Goal: Task Accomplishment & Management: Use online tool/utility

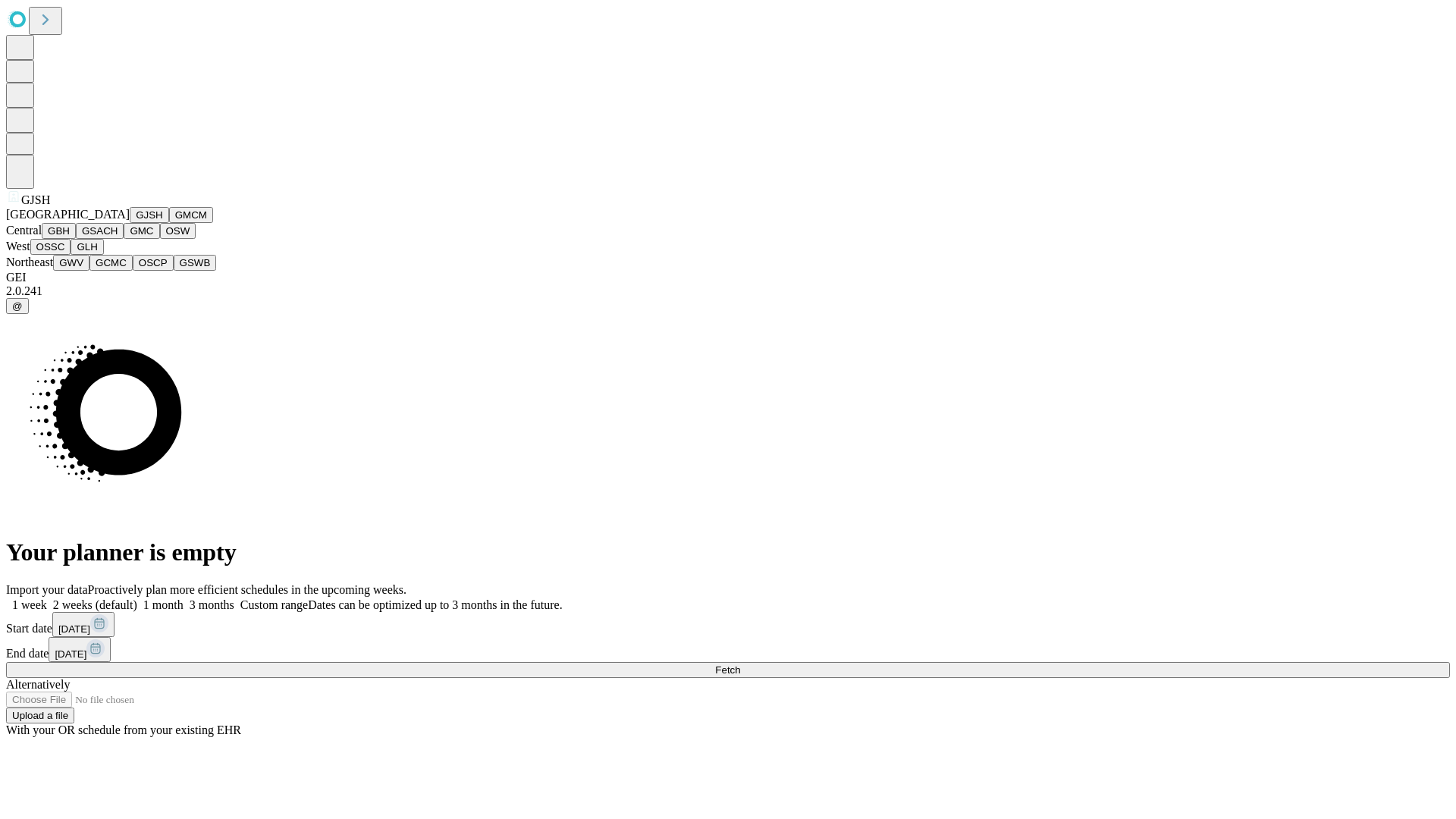
click at [130, 223] on button "GJSH" at bounding box center [149, 215] width 39 height 16
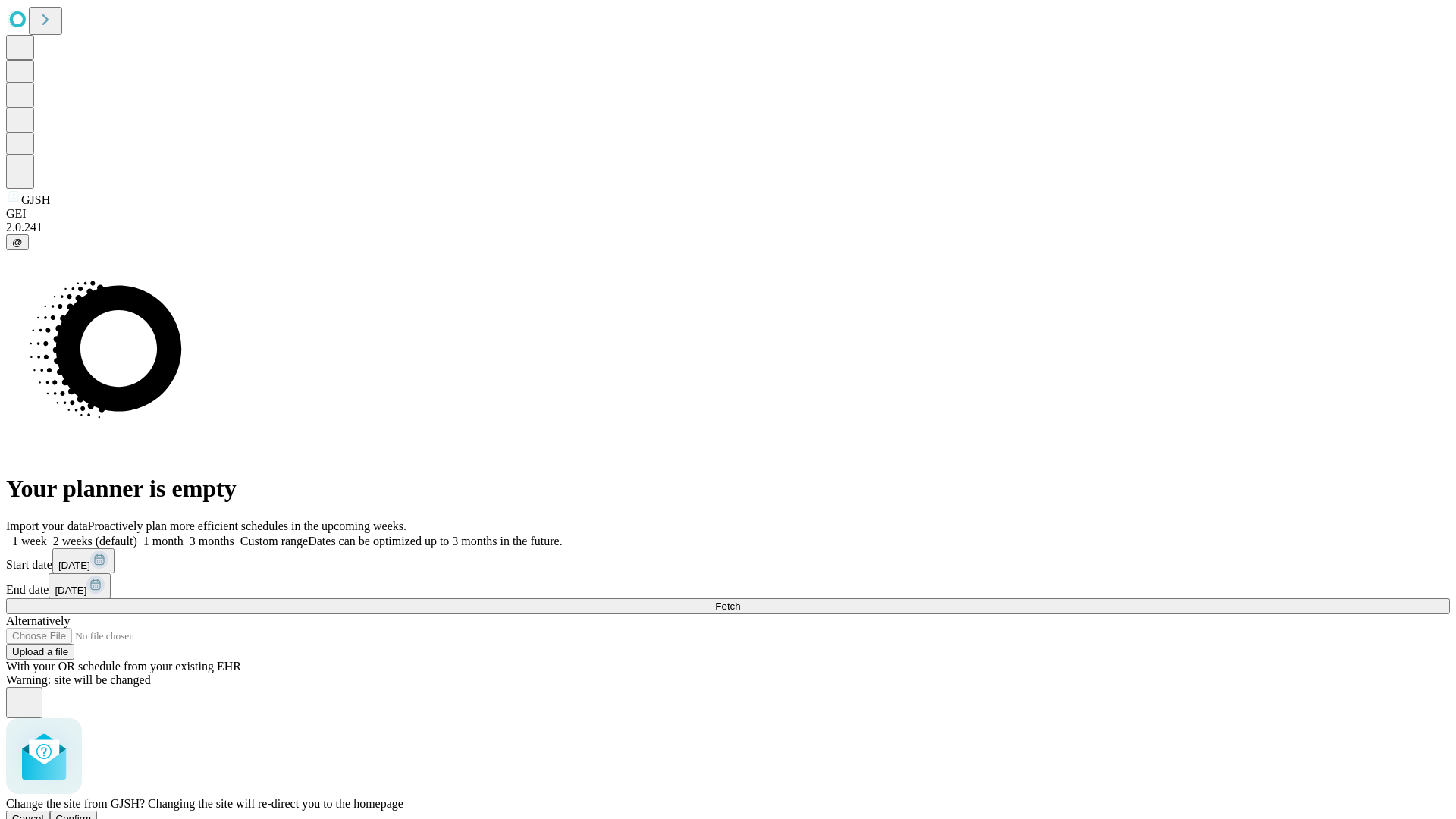
click at [92, 814] on span "Confirm" at bounding box center [74, 819] width 35 height 12
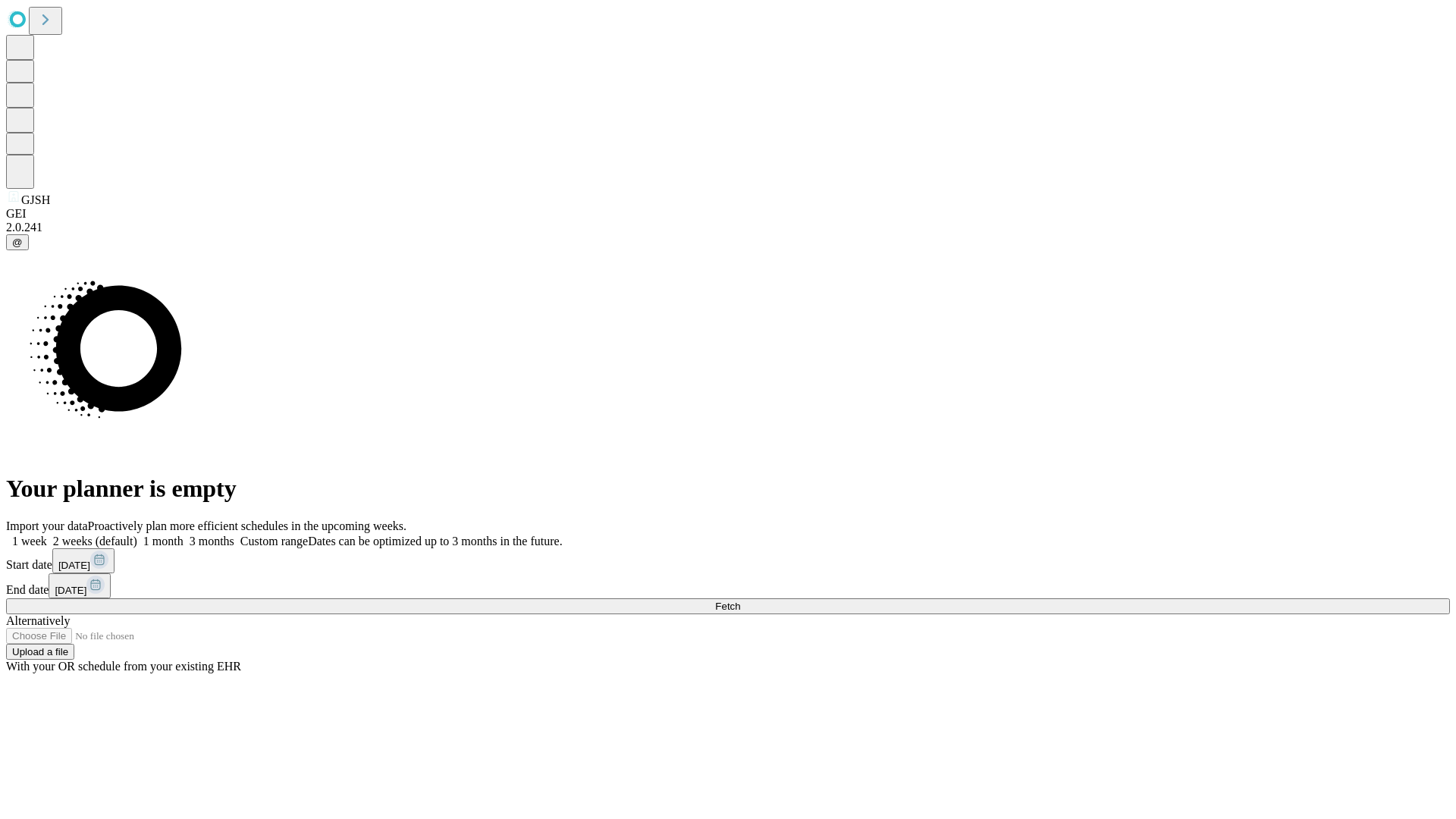
click at [47, 535] on label "1 week" at bounding box center [26, 541] width 41 height 13
click at [740, 601] on span "Fetch" at bounding box center [728, 607] width 25 height 12
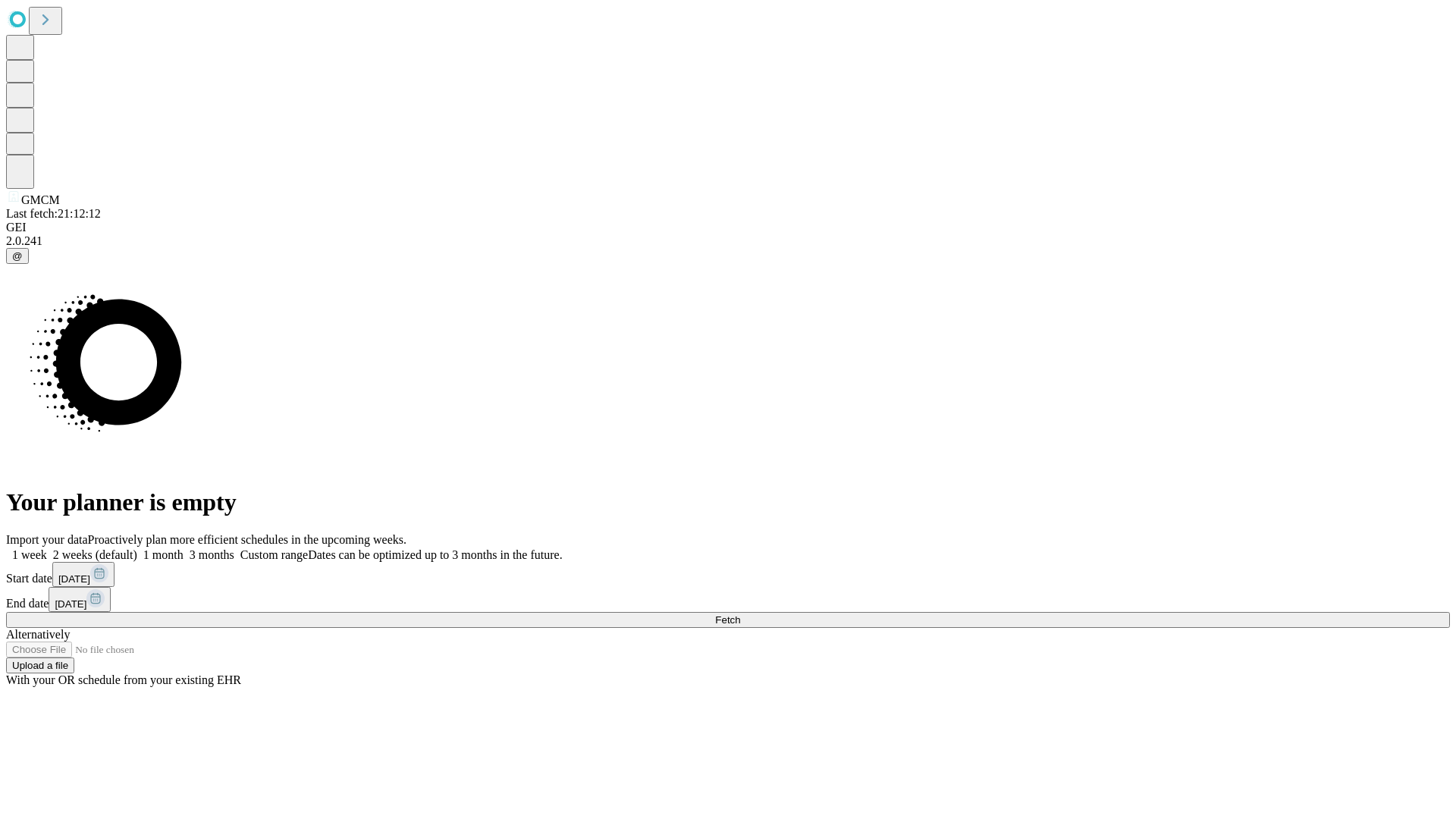
click at [47, 548] on label "1 week" at bounding box center [26, 555] width 41 height 13
click at [740, 615] on span "Fetch" at bounding box center [728, 620] width 25 height 12
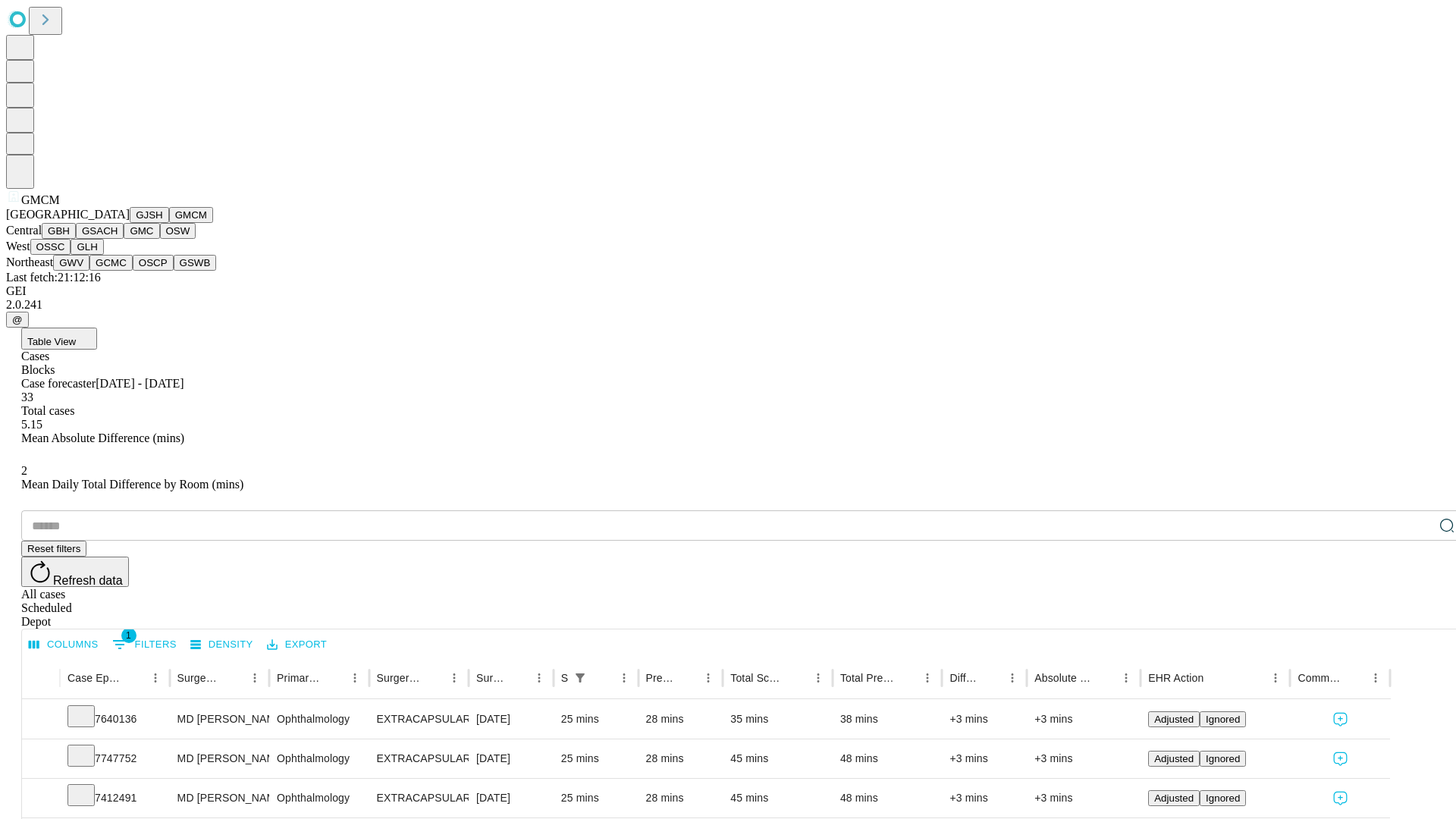
click at [76, 239] on button "GBH" at bounding box center [59, 232] width 34 height 16
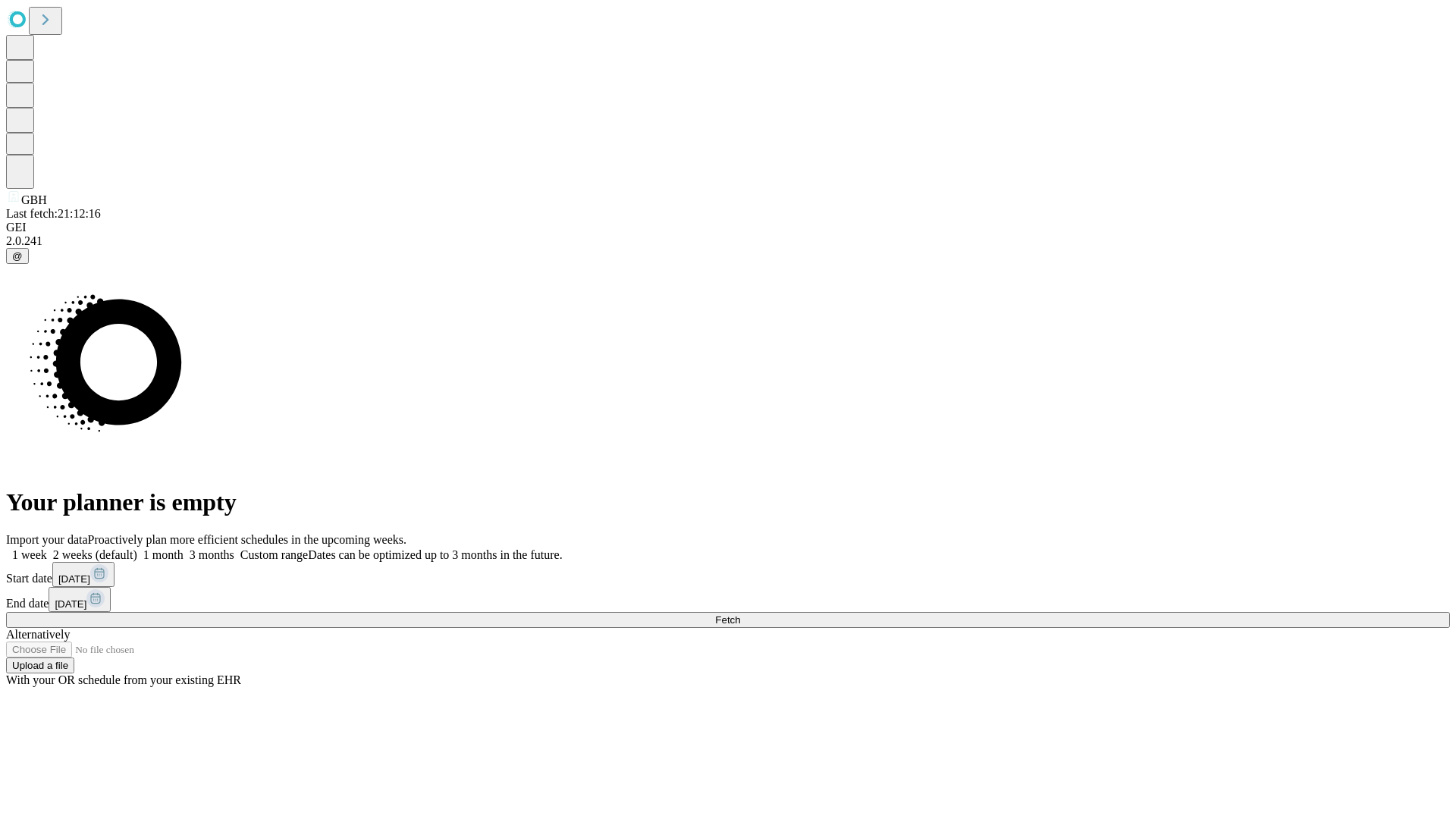
click at [47, 548] on label "1 week" at bounding box center [26, 555] width 41 height 13
click at [740, 615] on span "Fetch" at bounding box center [728, 620] width 25 height 12
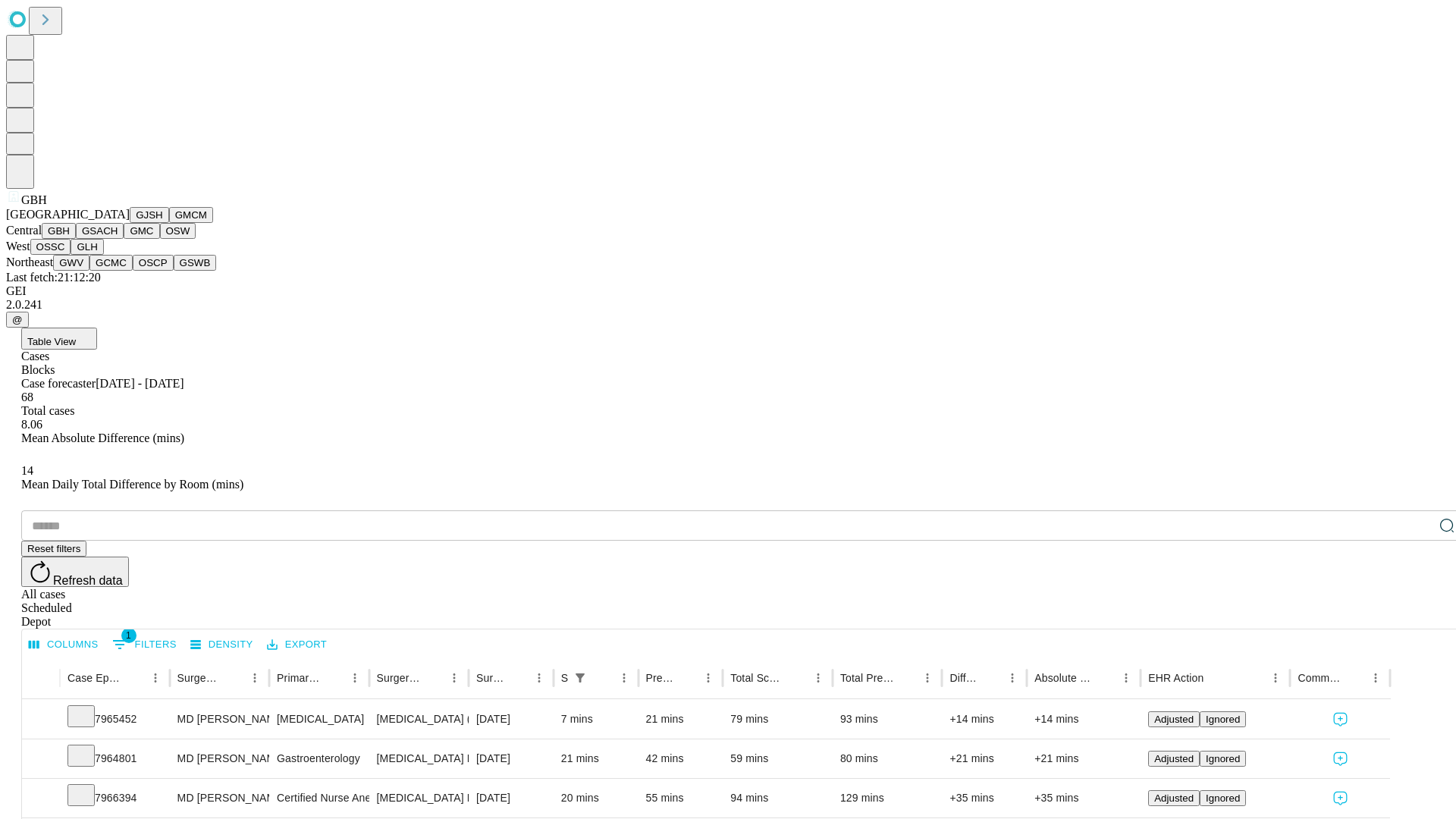
click at [118, 239] on button "GSACH" at bounding box center [100, 232] width 48 height 16
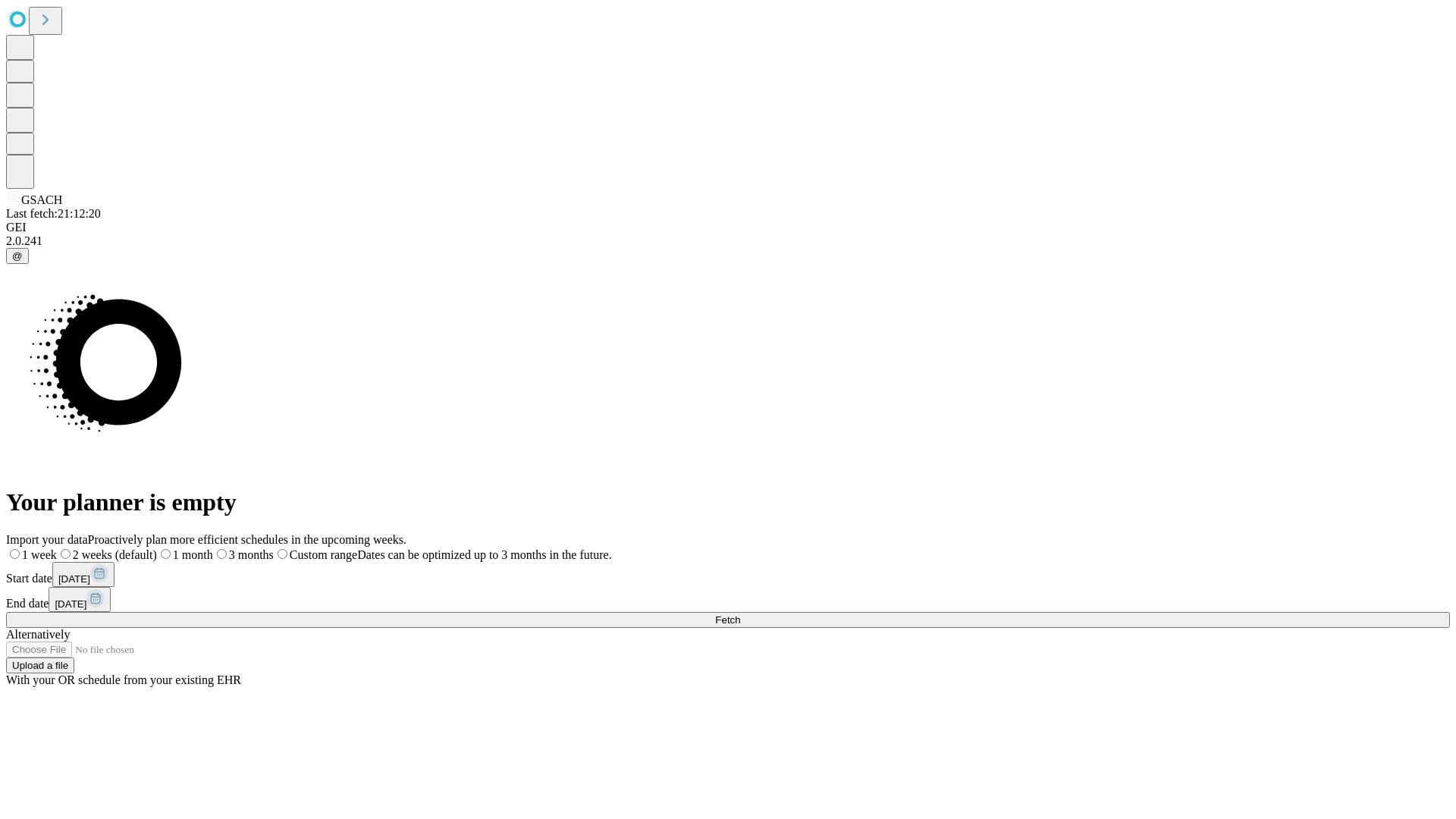
click at [57, 548] on label "1 week" at bounding box center [32, 555] width 51 height 13
click at [740, 615] on span "Fetch" at bounding box center [728, 620] width 25 height 12
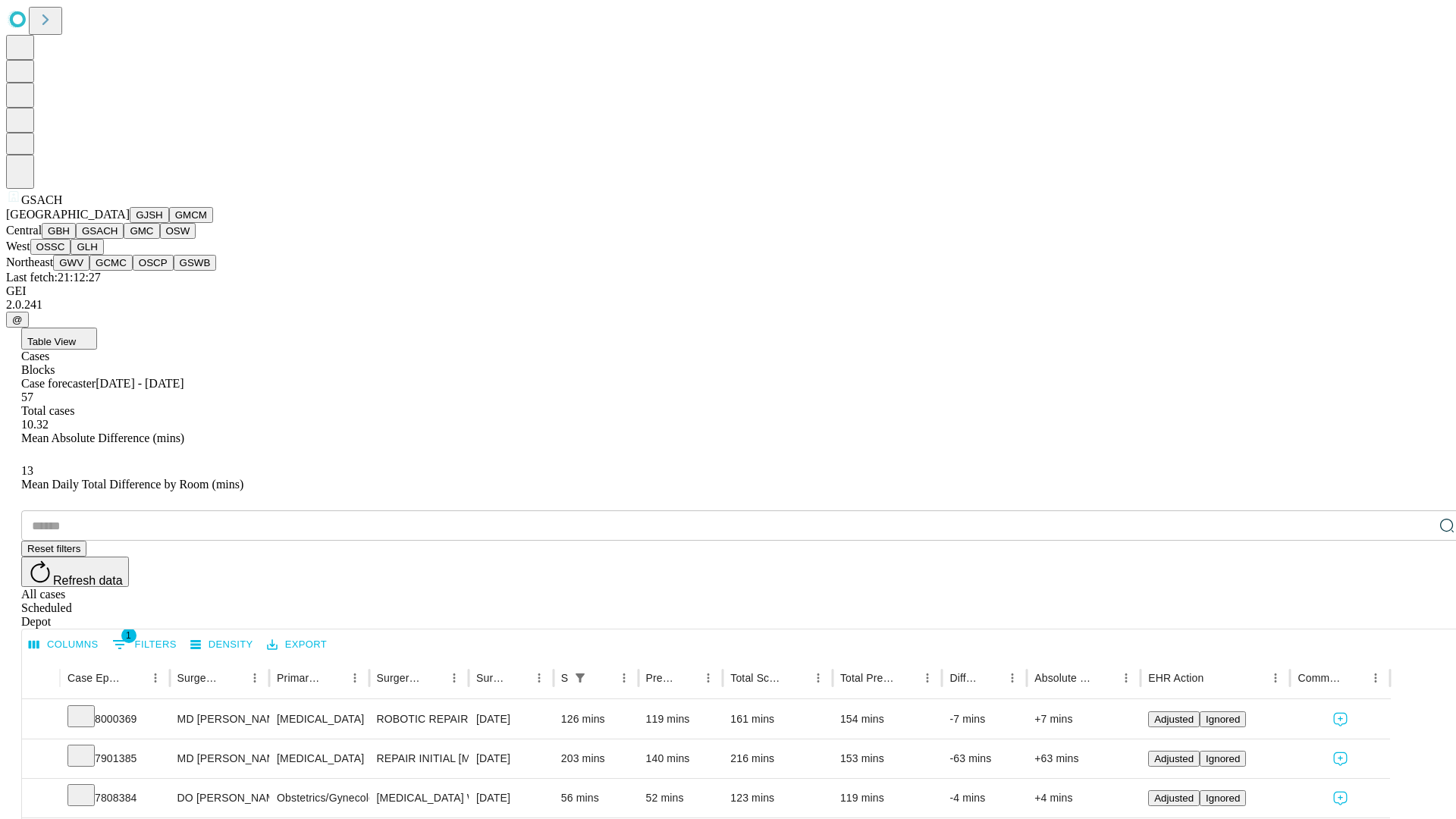
click at [123, 239] on button "GMC" at bounding box center [141, 232] width 35 height 16
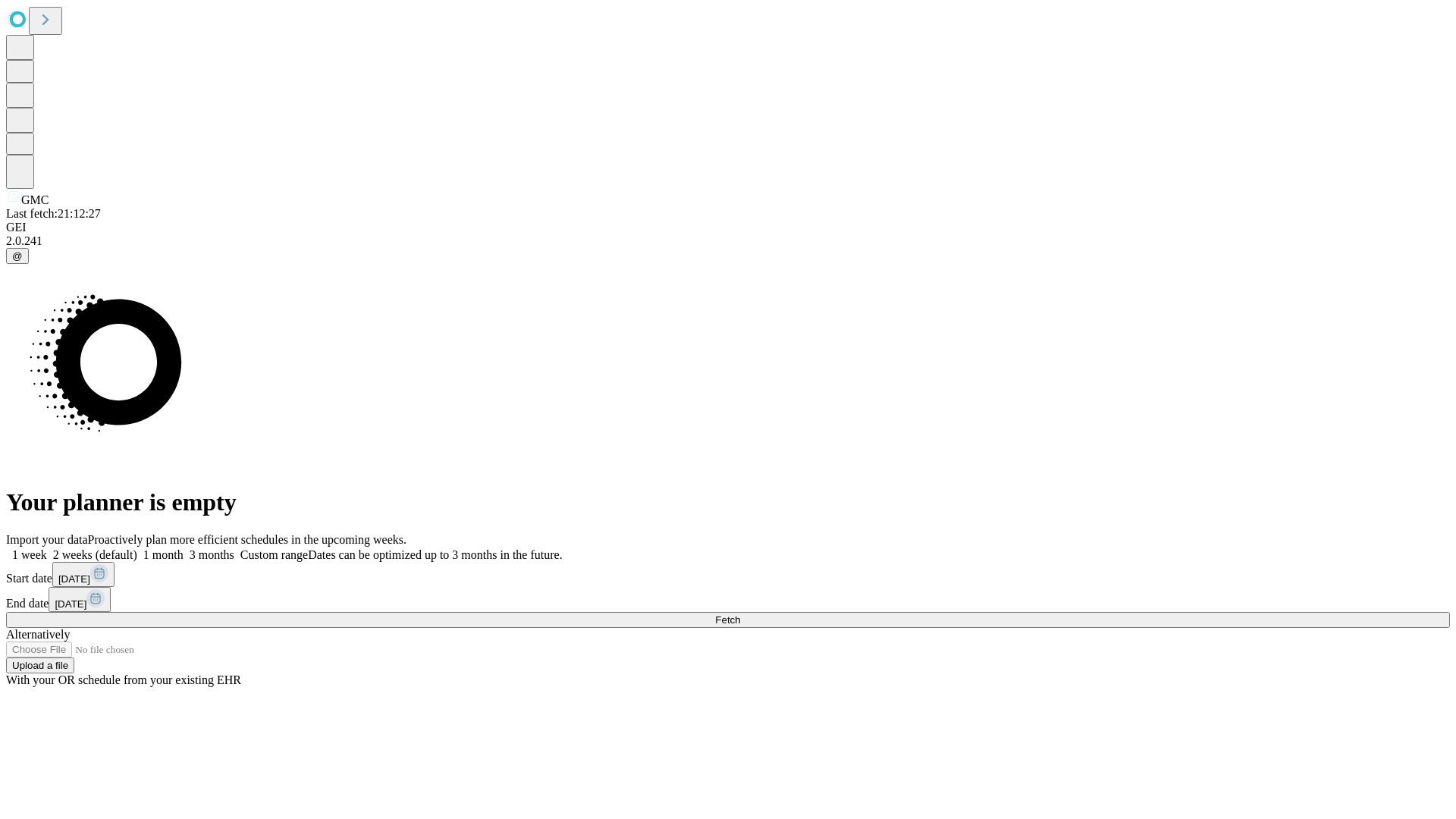
click at [47, 548] on label "1 week" at bounding box center [26, 555] width 41 height 13
click at [740, 615] on span "Fetch" at bounding box center [728, 620] width 25 height 12
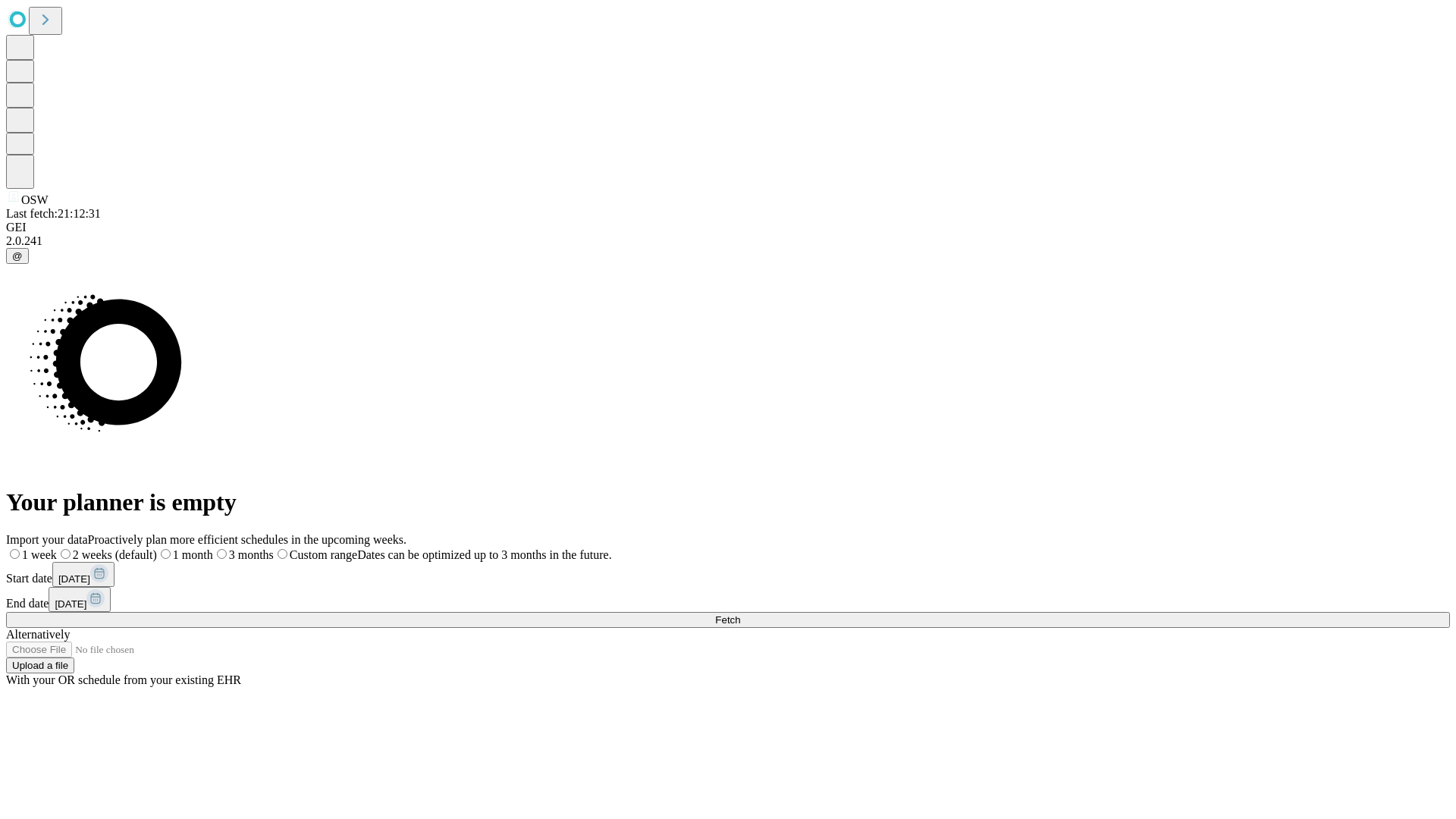
click at [57, 548] on label "1 week" at bounding box center [32, 555] width 51 height 13
click at [740, 615] on span "Fetch" at bounding box center [728, 620] width 25 height 12
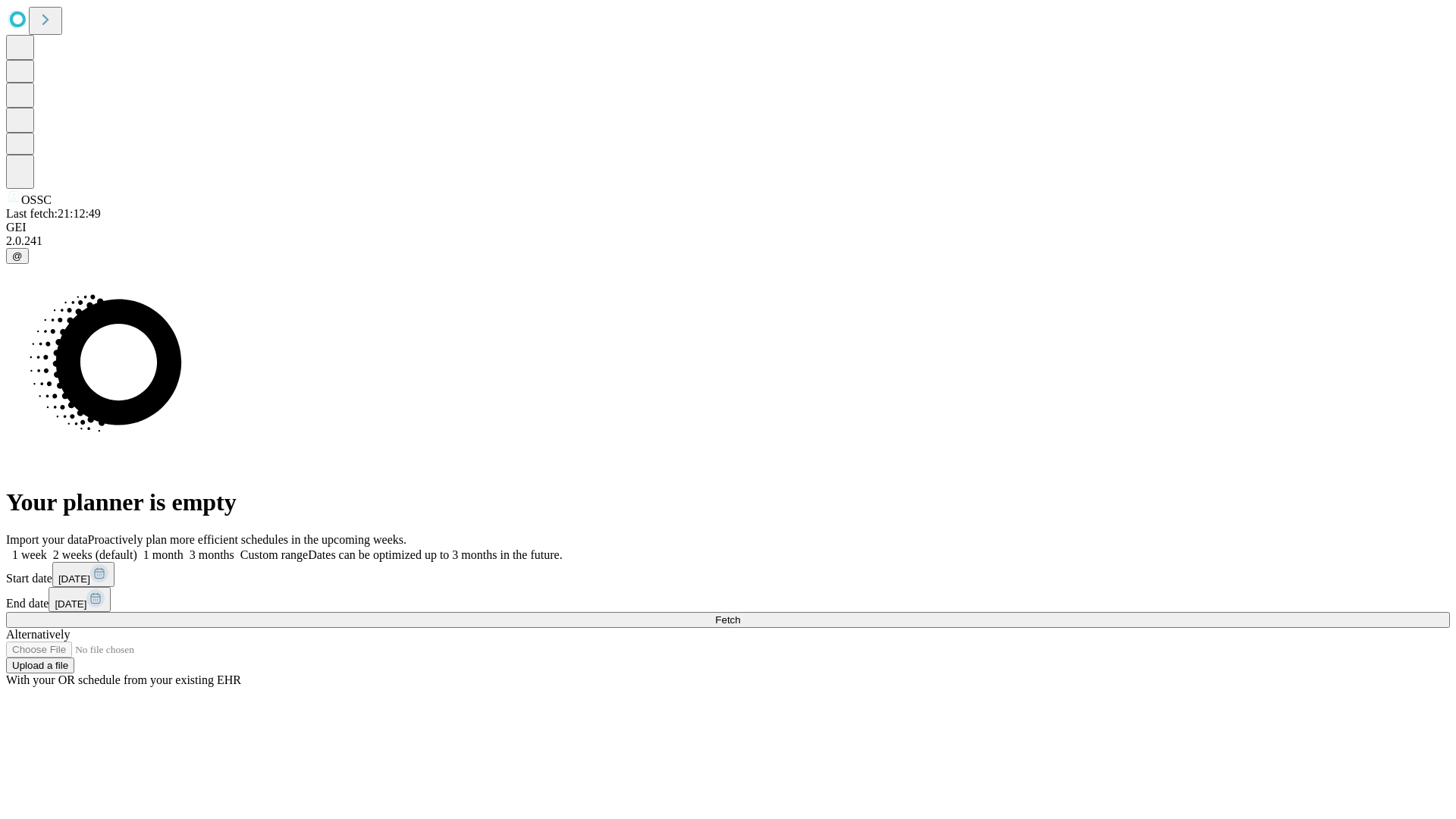
click at [47, 548] on label "1 week" at bounding box center [26, 555] width 41 height 13
click at [740, 615] on span "Fetch" at bounding box center [728, 620] width 25 height 12
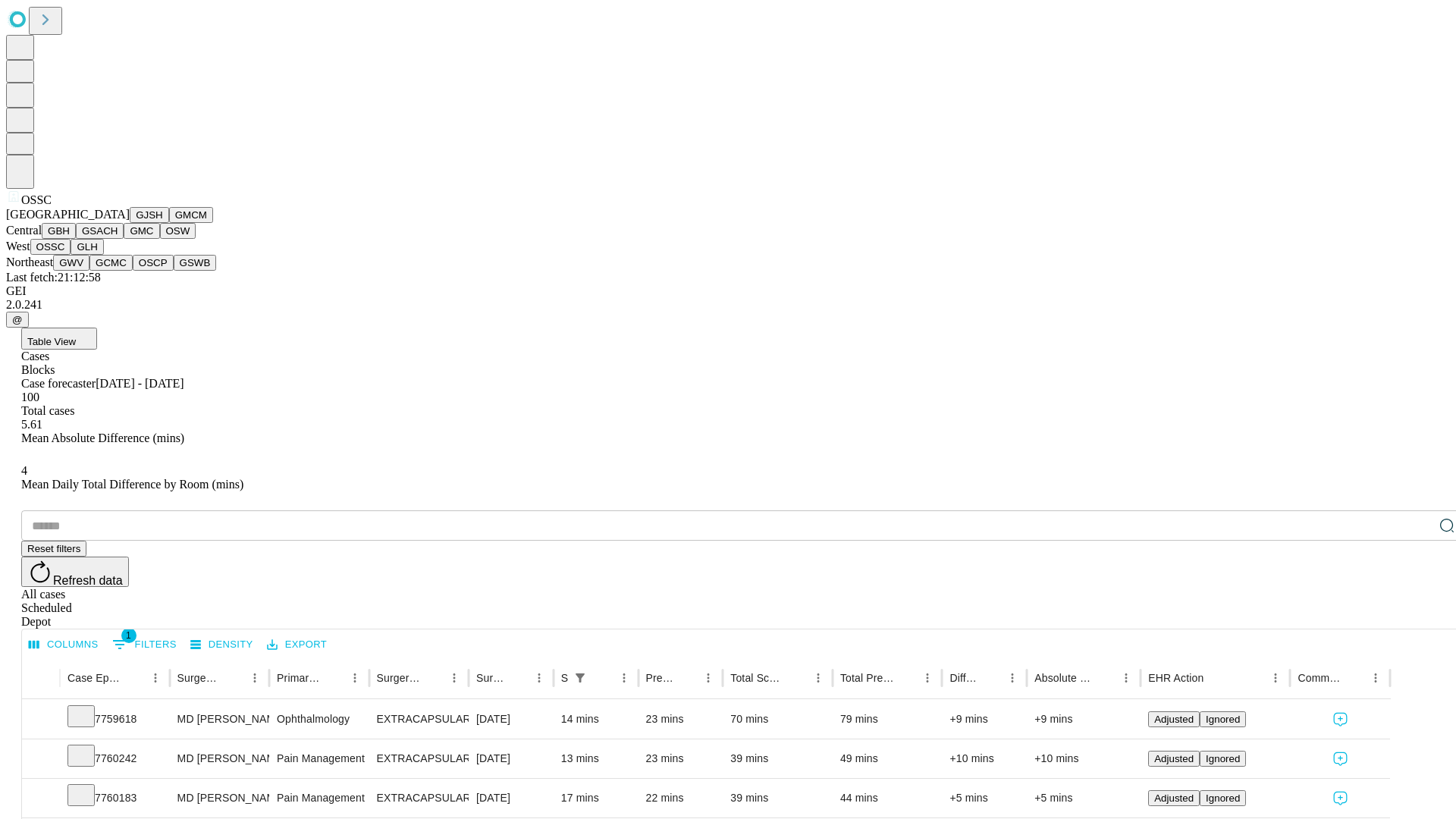
click at [103, 255] on button "GLH" at bounding box center [87, 247] width 33 height 16
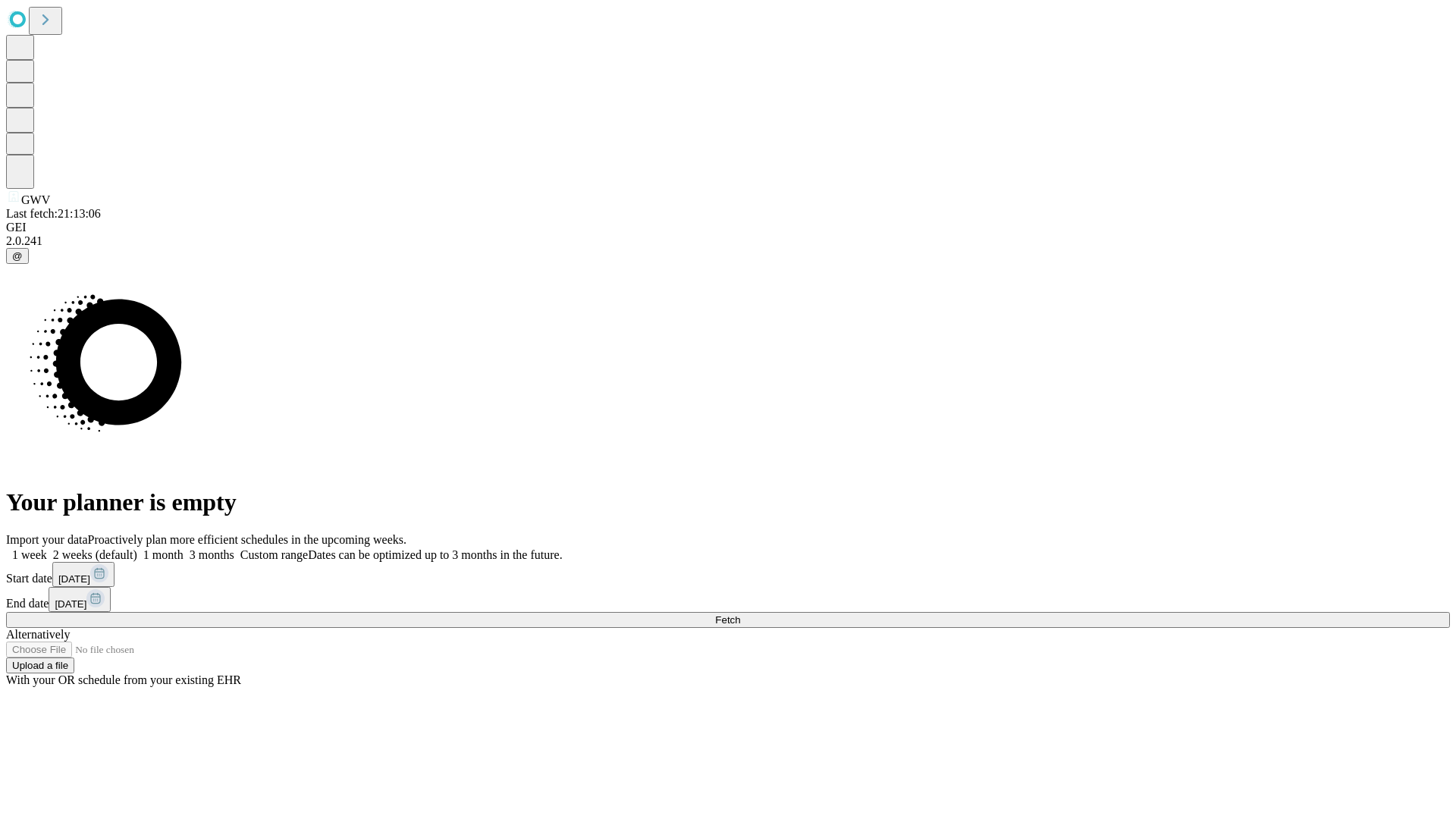
click at [47, 548] on label "1 week" at bounding box center [26, 555] width 41 height 13
click at [740, 615] on span "Fetch" at bounding box center [728, 620] width 25 height 12
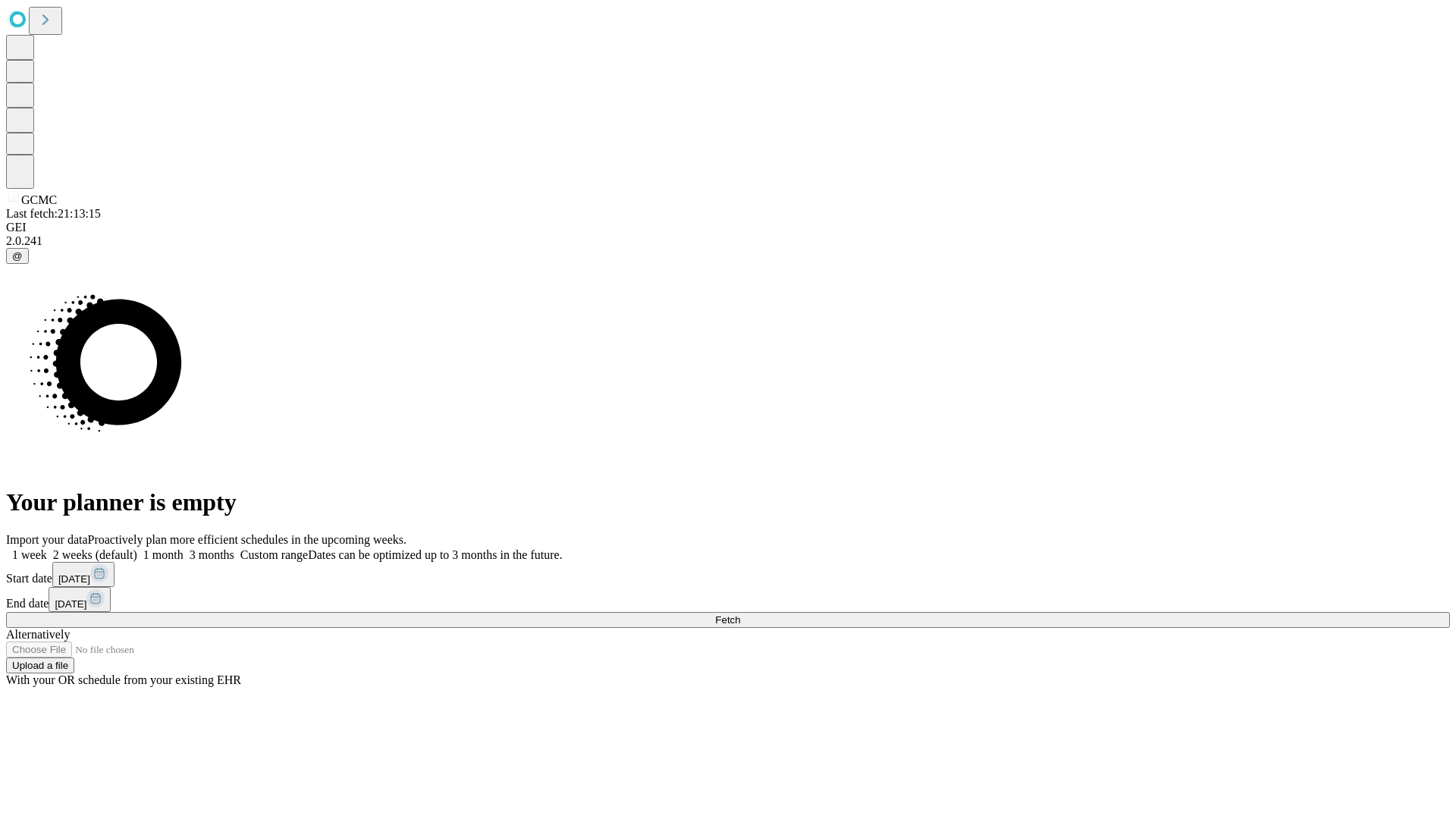
click at [47, 548] on label "1 week" at bounding box center [26, 555] width 41 height 13
click at [740, 615] on span "Fetch" at bounding box center [728, 620] width 25 height 12
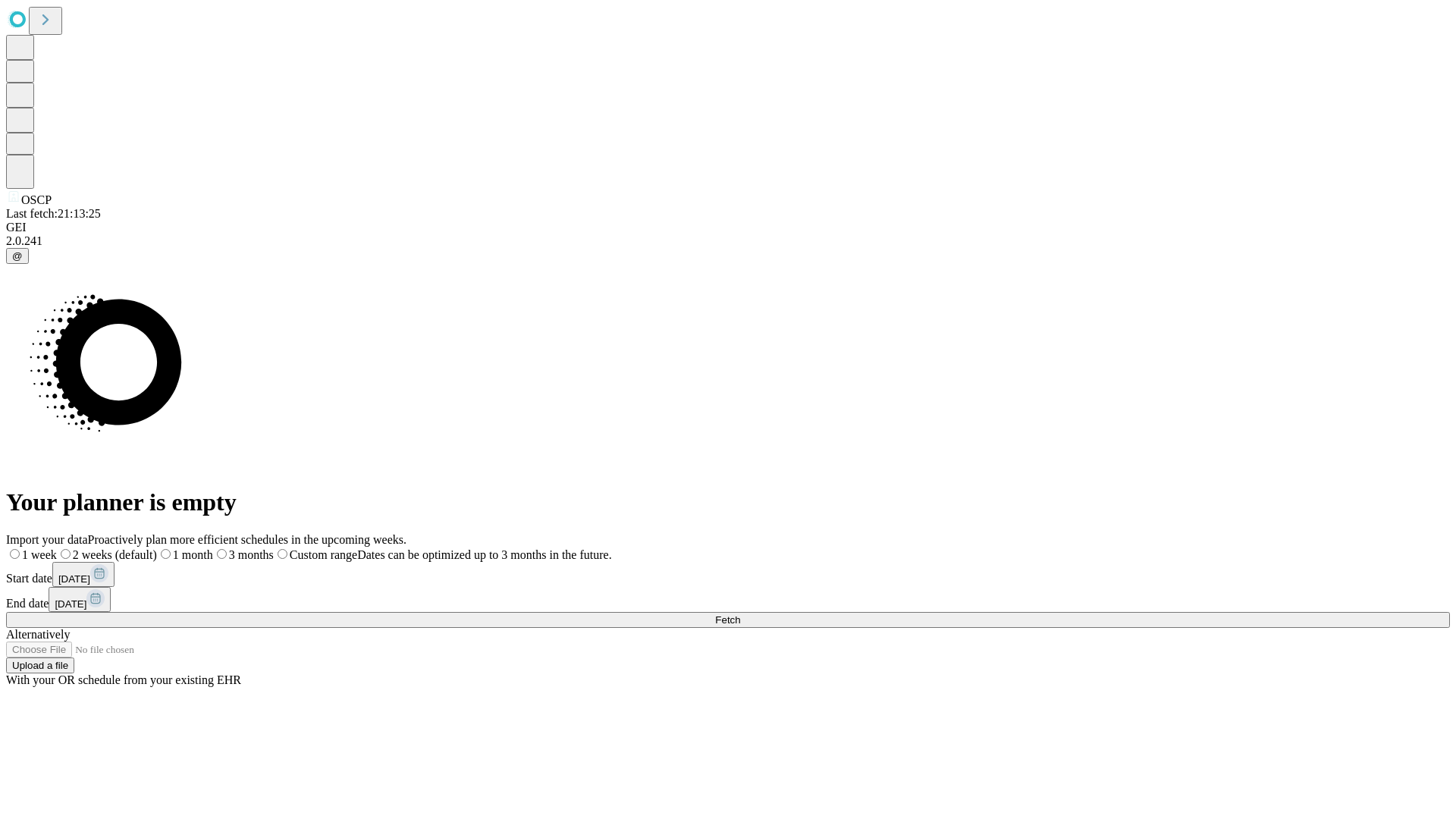
click at [57, 548] on label "1 week" at bounding box center [32, 555] width 51 height 13
click at [740, 615] on span "Fetch" at bounding box center [728, 620] width 25 height 12
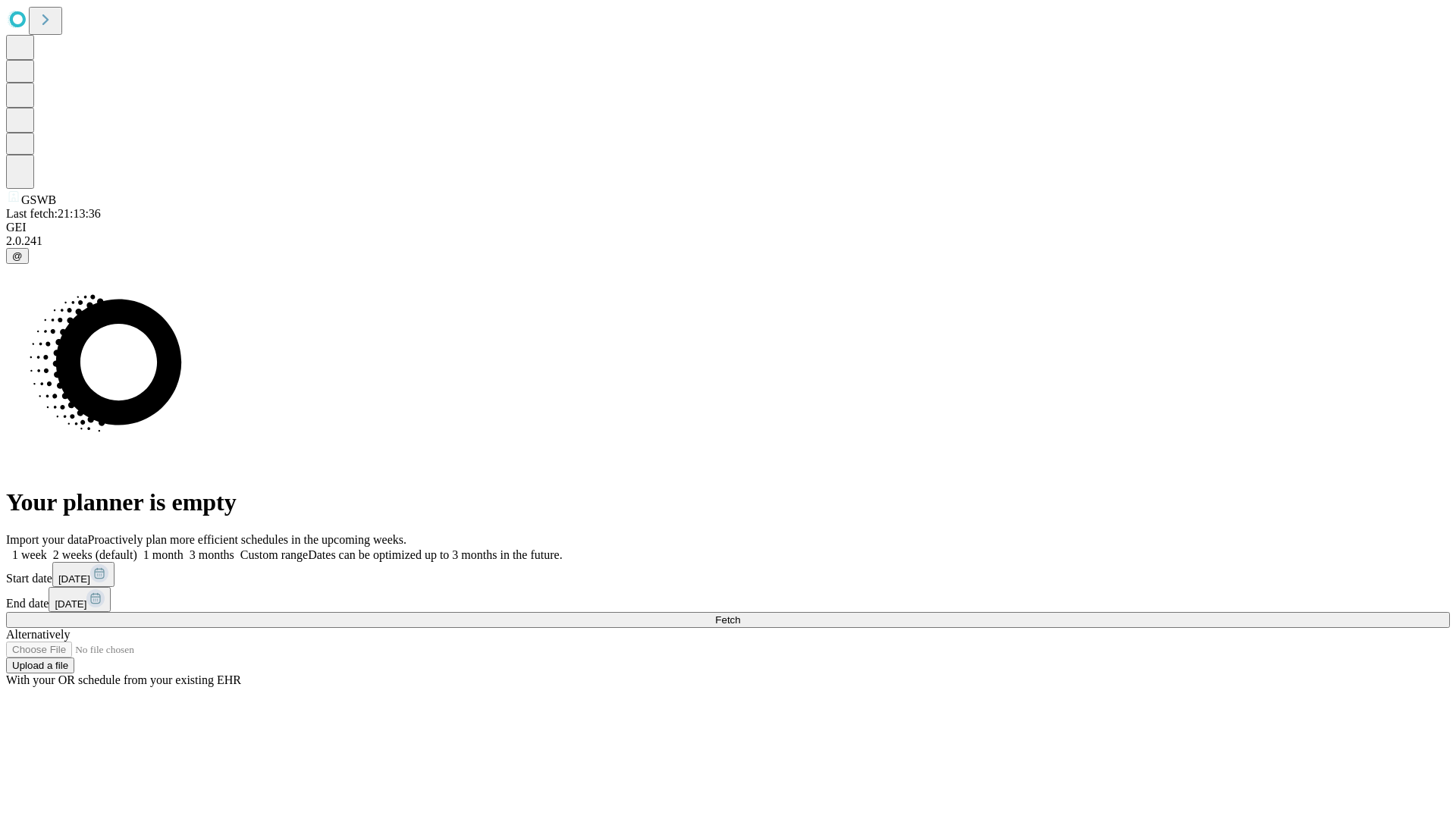
click at [740, 615] on span "Fetch" at bounding box center [728, 620] width 25 height 12
